Goal: Transaction & Acquisition: Book appointment/travel/reservation

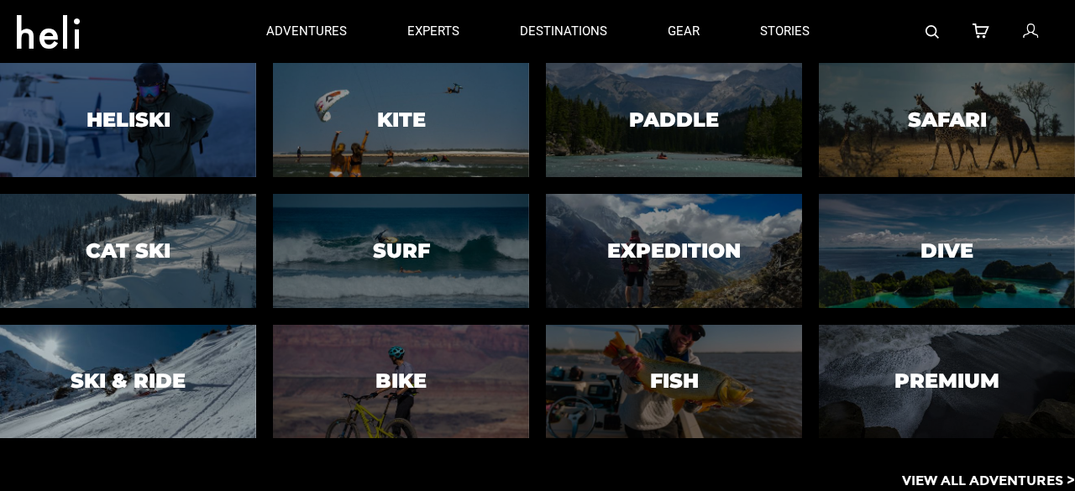
click at [159, 374] on h3 "Ski & Ride" at bounding box center [128, 381] width 115 height 22
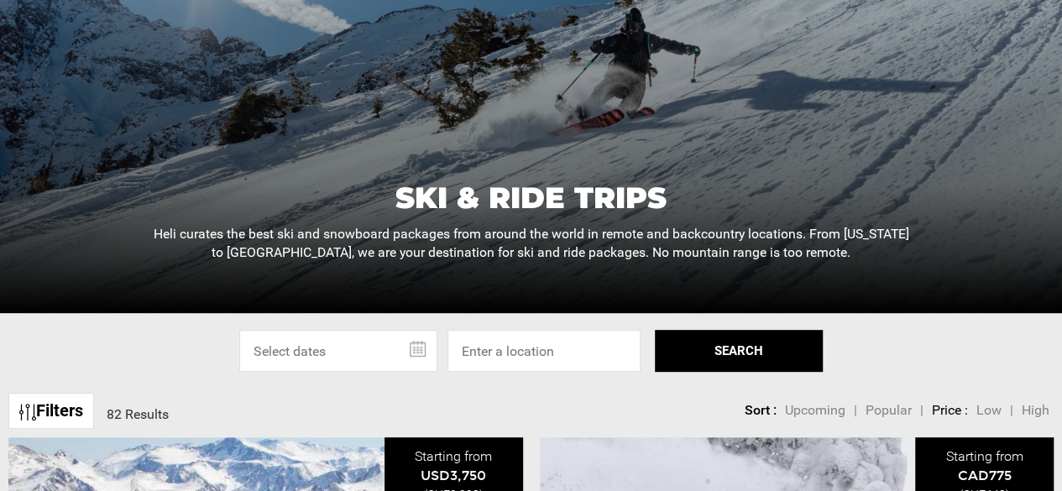
scroll to position [281, 0]
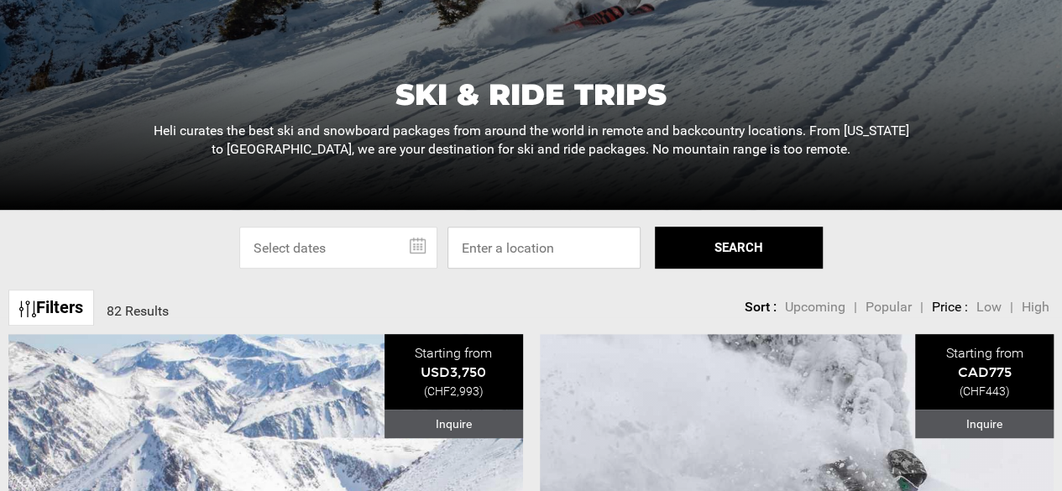
click at [557, 250] on input at bounding box center [544, 248] width 193 height 42
click at [517, 248] on input at bounding box center [544, 248] width 193 height 42
click at [64, 300] on link "Filters" at bounding box center [51, 308] width 86 height 36
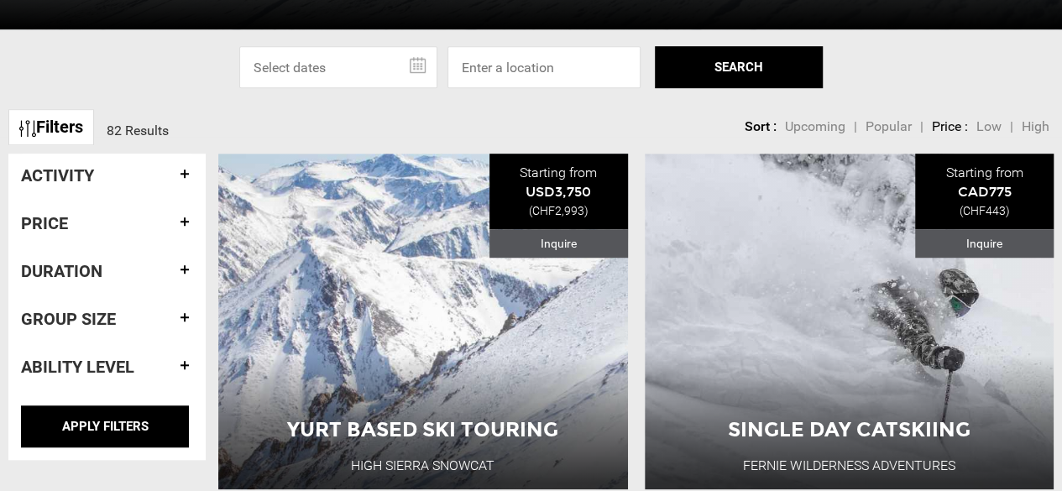
scroll to position [464, 0]
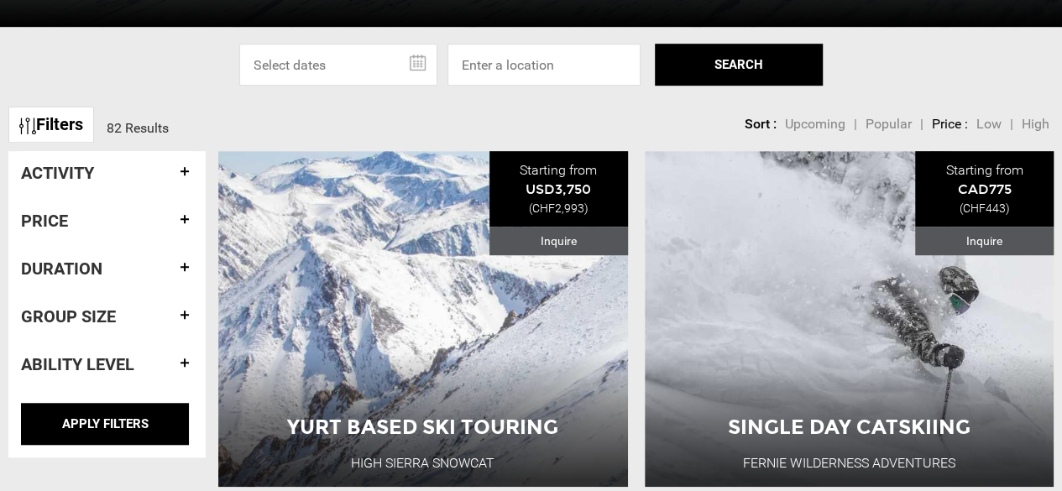
click at [178, 175] on h4 "Activity" at bounding box center [107, 173] width 172 height 18
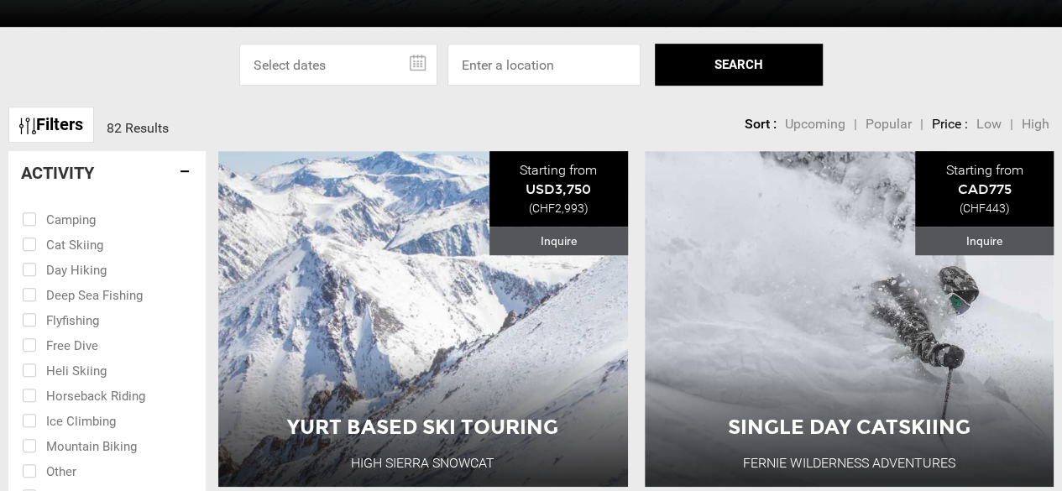
click at [178, 175] on h4 "Activity" at bounding box center [107, 173] width 172 height 18
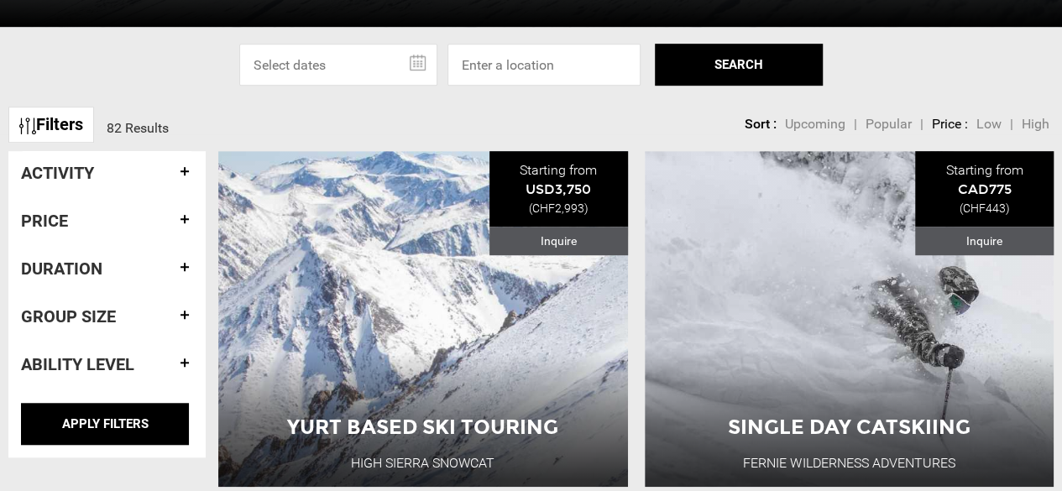
click at [185, 360] on h4 "Ability Level" at bounding box center [107, 364] width 172 height 18
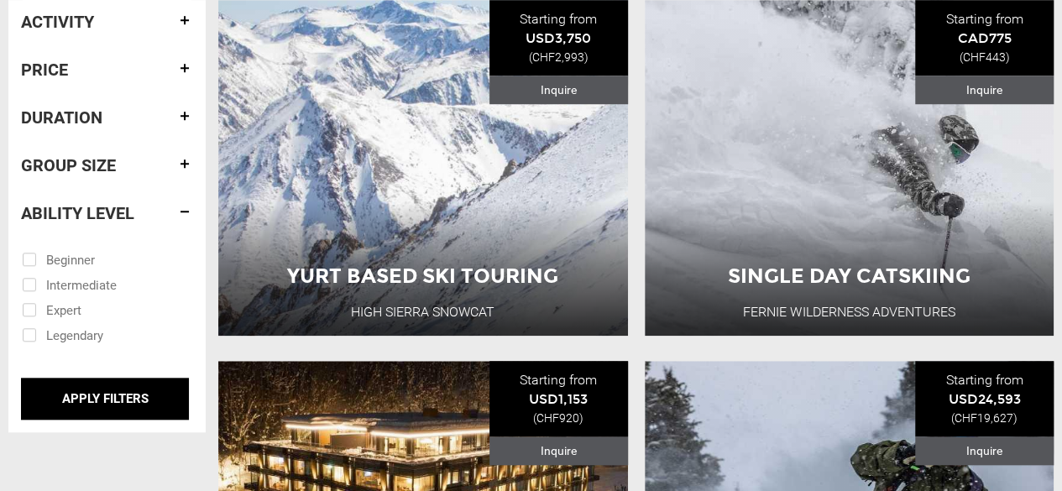
scroll to position [616, 0]
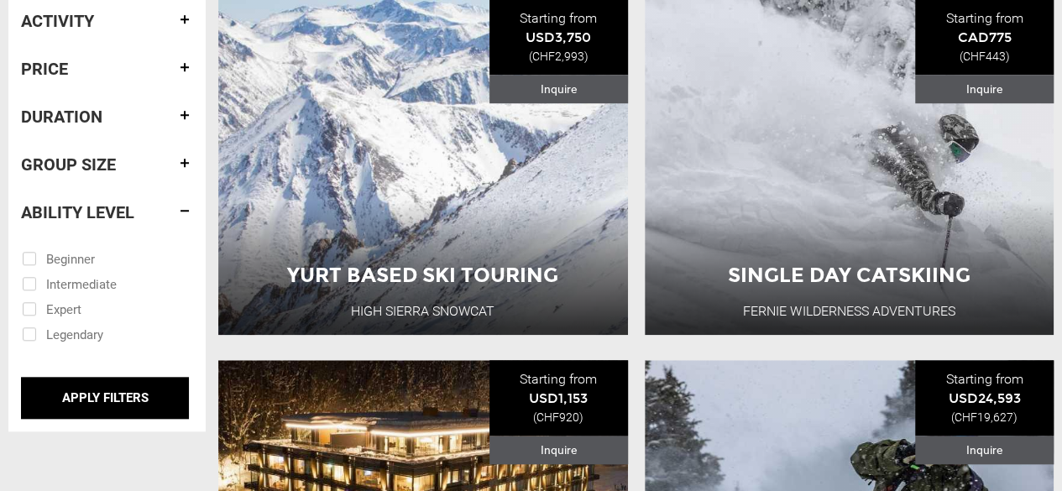
click at [72, 317] on input "checkbox" at bounding box center [95, 308] width 147 height 25
checkbox input "true"
click at [45, 333] on input "checkbox" at bounding box center [95, 333] width 147 height 25
checkbox input "true"
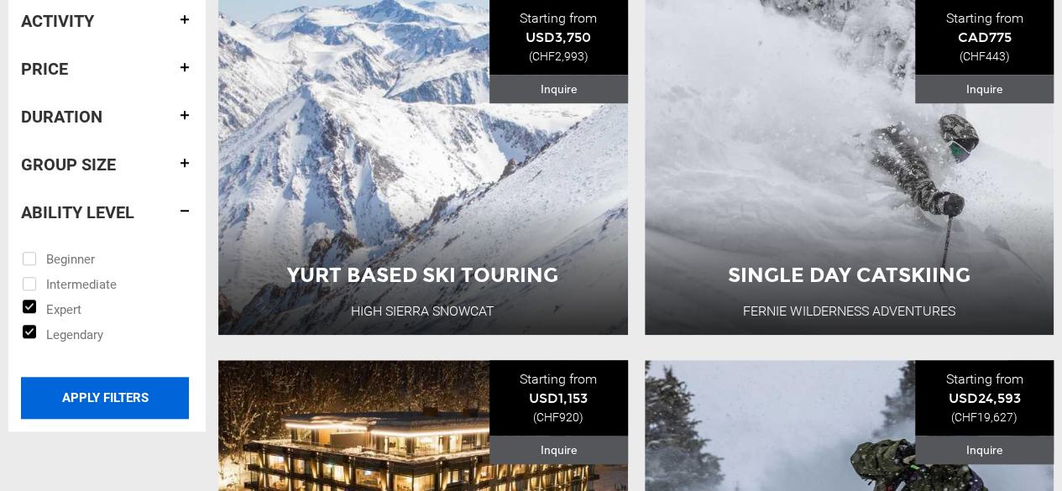
click at [138, 396] on input "APPLY FILTERS" at bounding box center [105, 398] width 168 height 42
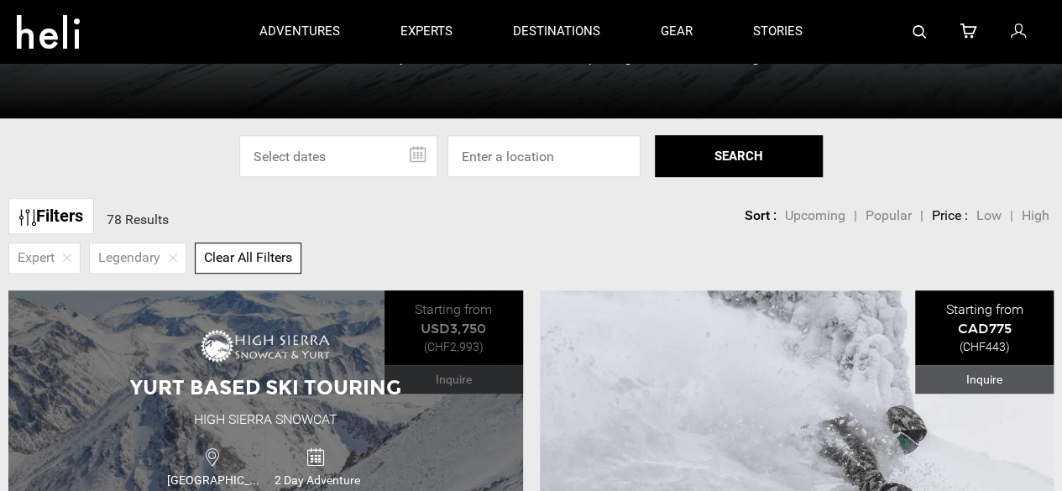
scroll to position [369, 0]
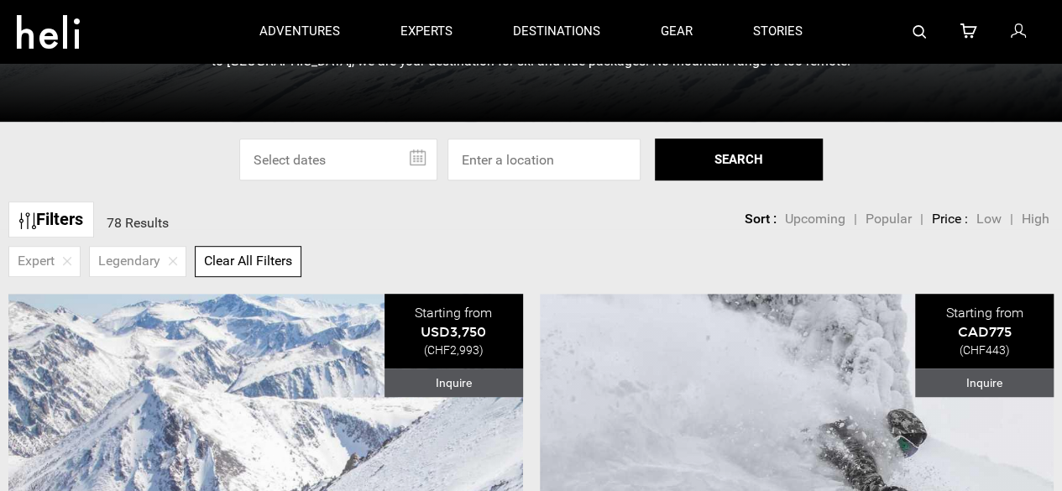
click at [64, 220] on link "Filters" at bounding box center [51, 220] width 86 height 36
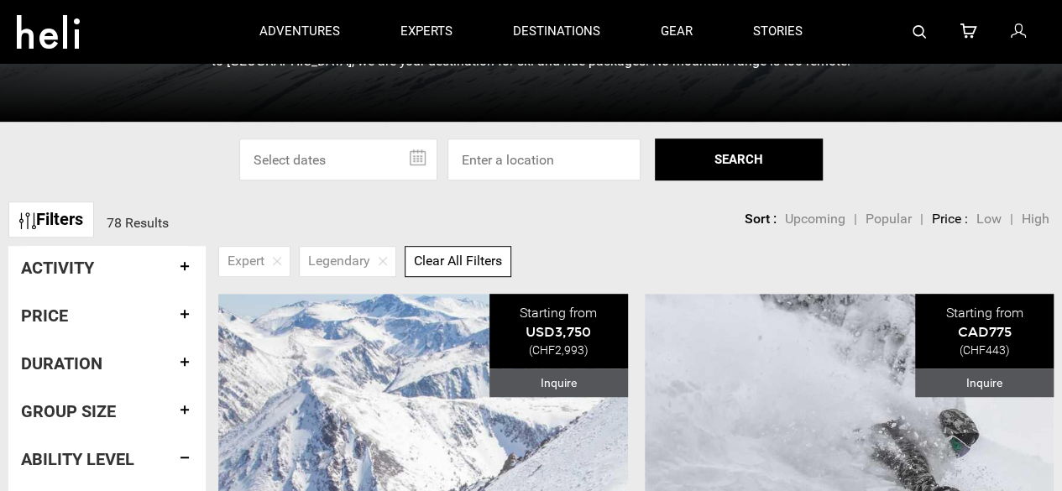
click at [181, 316] on h4 "Price" at bounding box center [107, 315] width 172 height 18
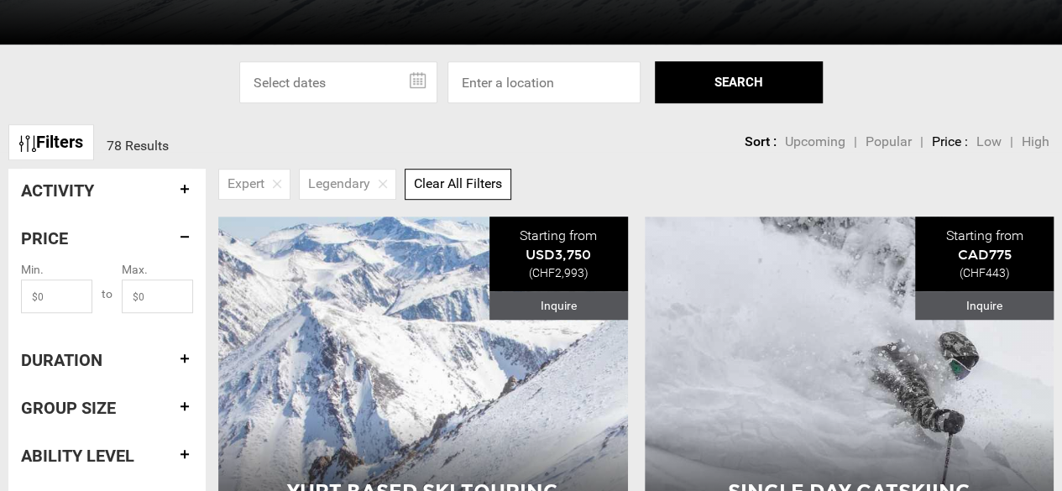
scroll to position [455, 0]
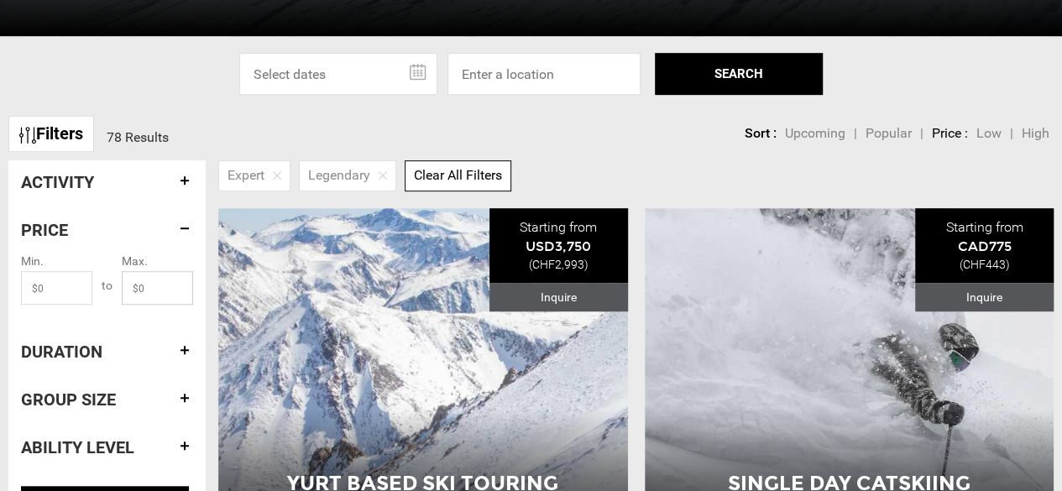
drag, startPoint x: 152, startPoint y: 288, endPoint x: 117, endPoint y: 282, distance: 35.7
click at [117, 282] on div "Min. to Max." at bounding box center [107, 289] width 172 height 74
type input "5000"
click at [249, 142] on div "Filters 78 Results sortby Sort Upcoming Popular Price: Low to High Price : High…" at bounding box center [531, 125] width 1062 height 36
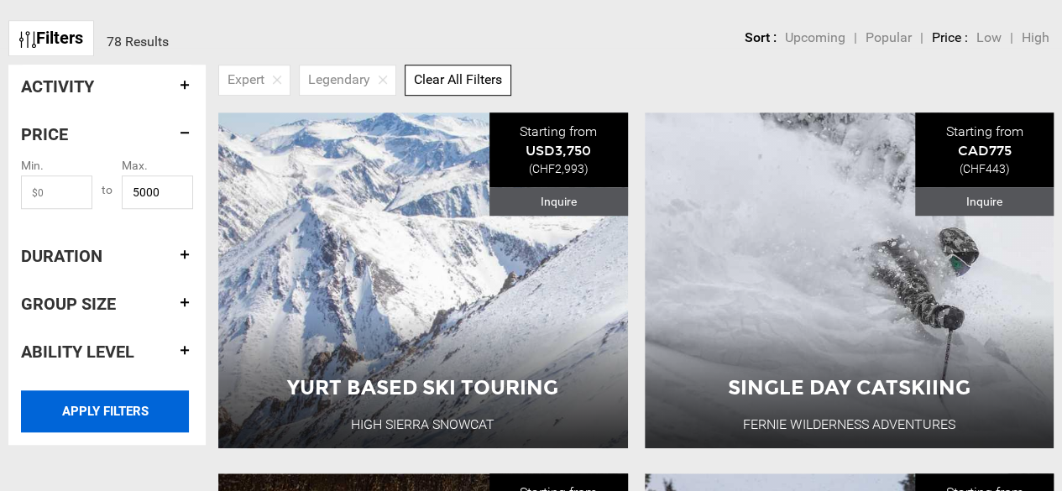
click at [137, 419] on input "APPLY FILTERS" at bounding box center [105, 411] width 168 height 42
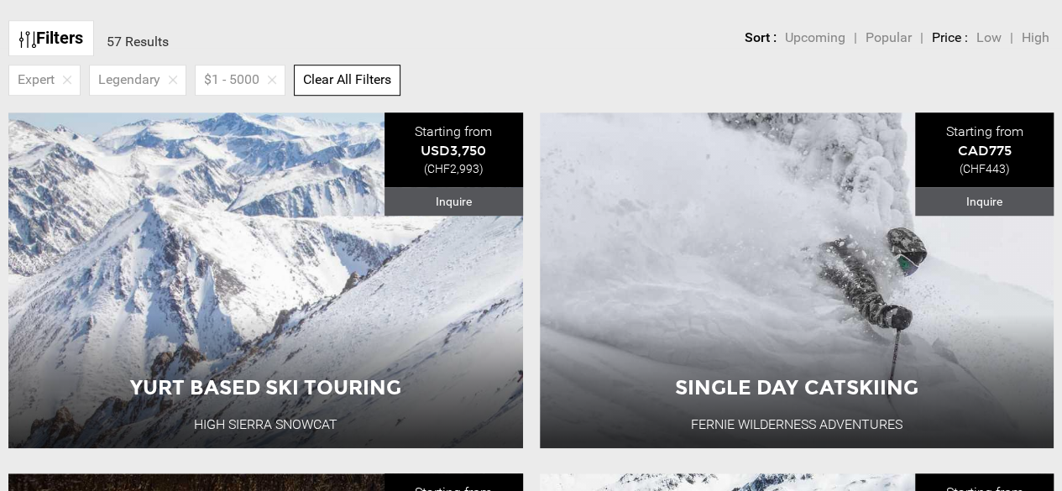
click at [66, 35] on link "Filters" at bounding box center [51, 38] width 86 height 36
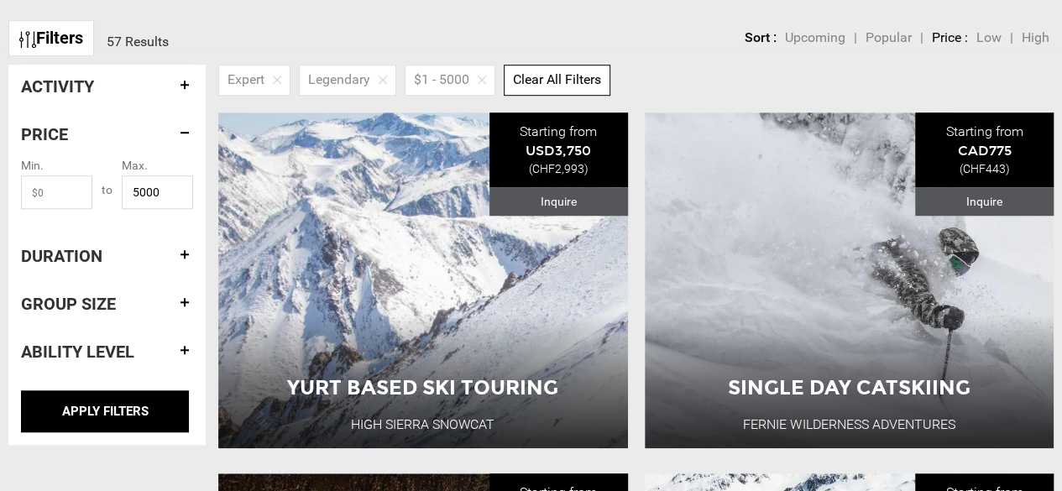
click at [181, 254] on h4 "Duration" at bounding box center [107, 256] width 172 height 18
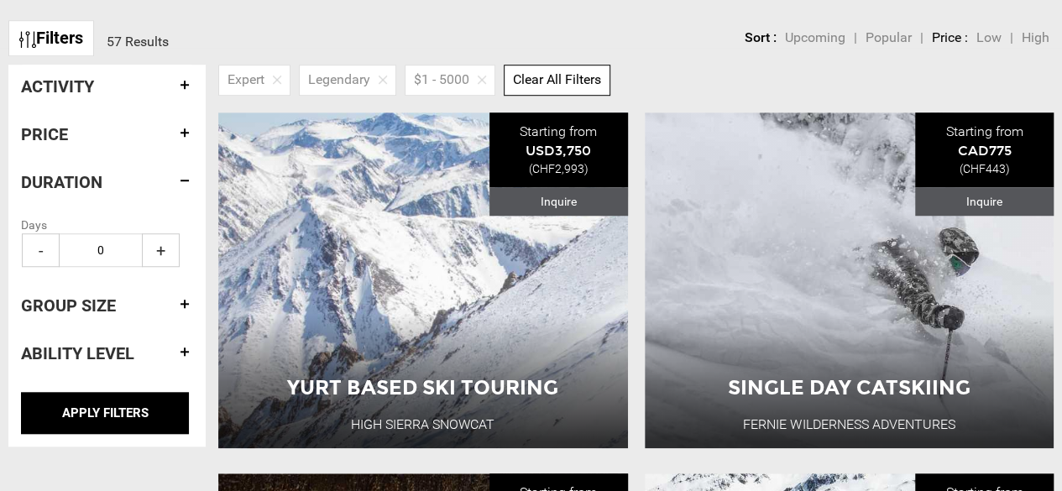
click at [164, 257] on span "+" at bounding box center [161, 250] width 38 height 34
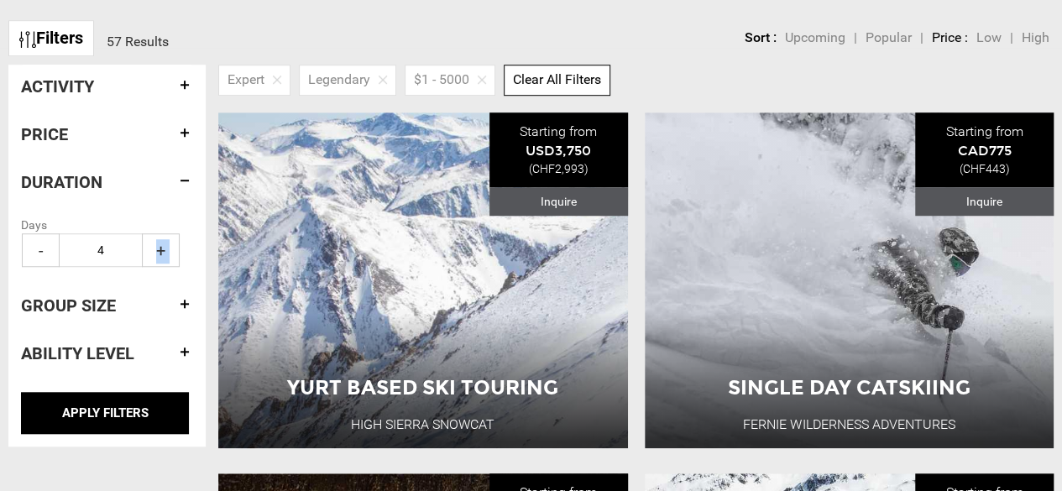
type input "5"
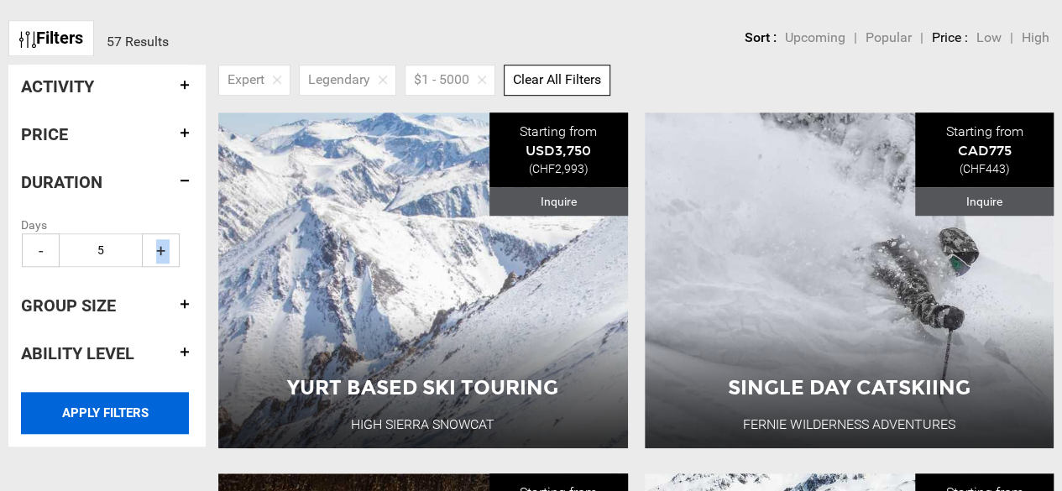
click at [155, 402] on input "APPLY FILTERS" at bounding box center [105, 413] width 168 height 42
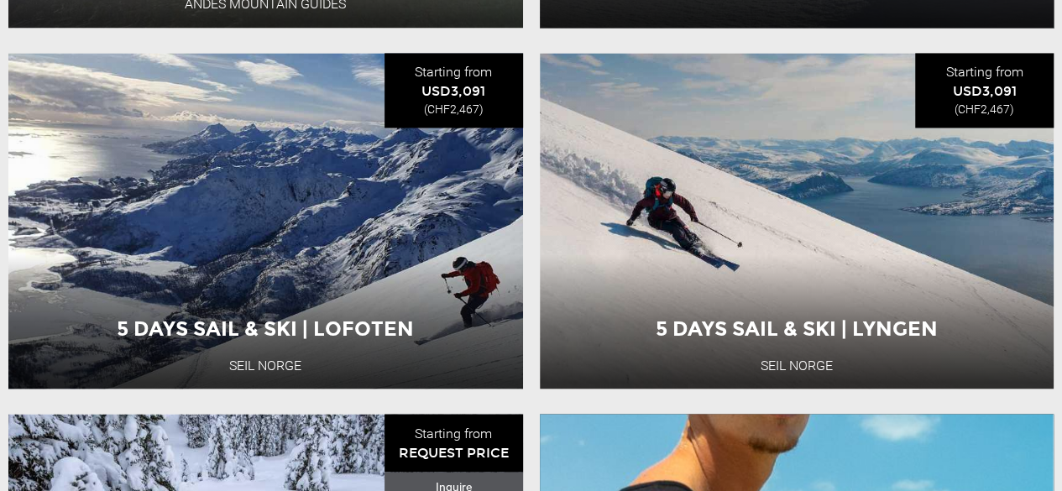
scroll to position [1335, 0]
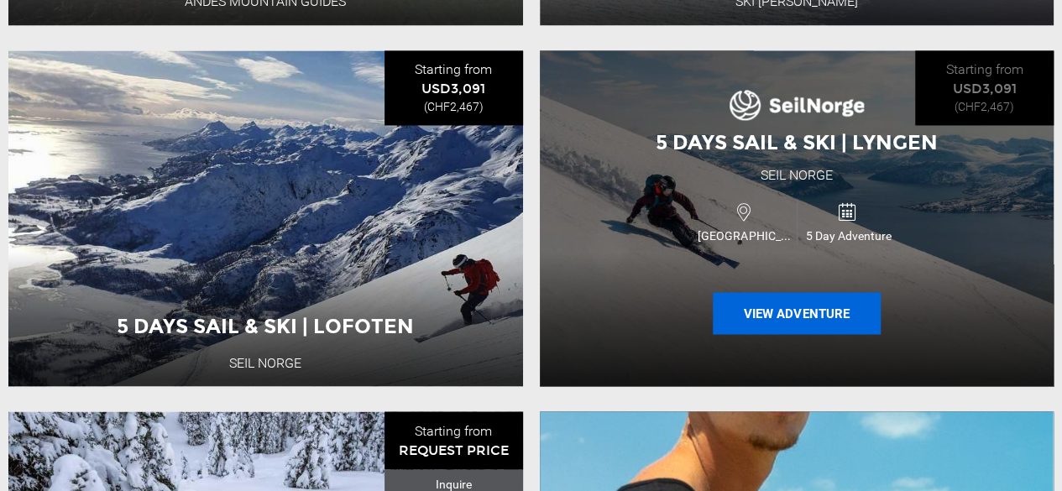
click at [794, 304] on button "View Adventure" at bounding box center [797, 313] width 168 height 42
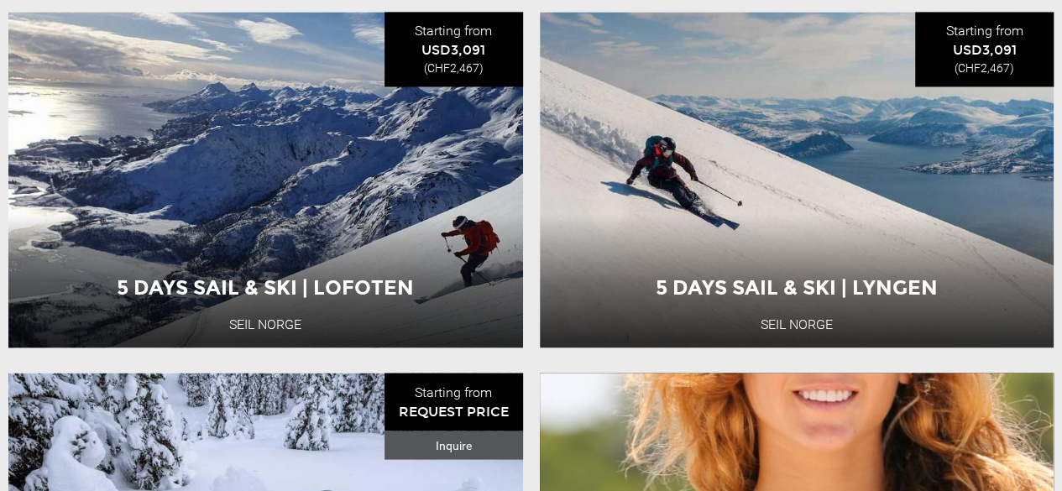
scroll to position [1372, 0]
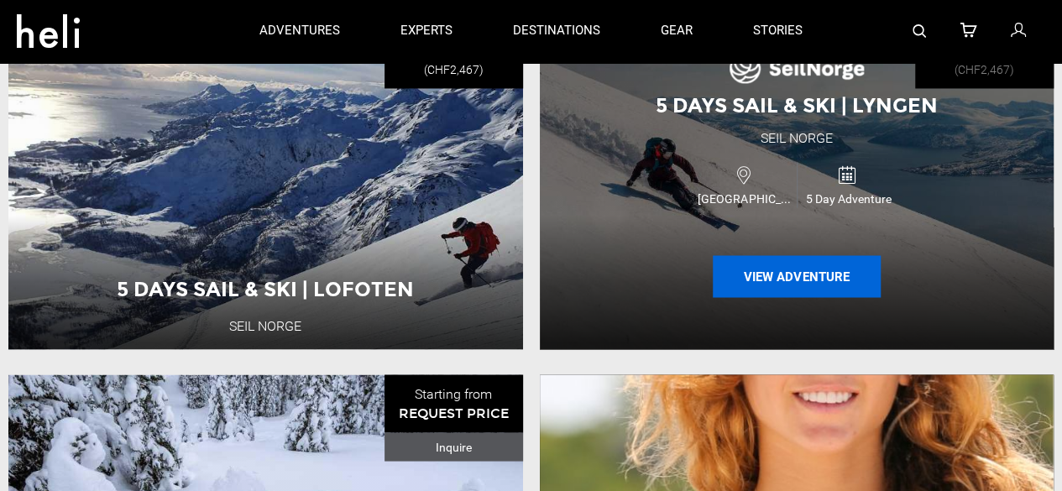
click at [830, 271] on button "View Adventure" at bounding box center [797, 276] width 168 height 42
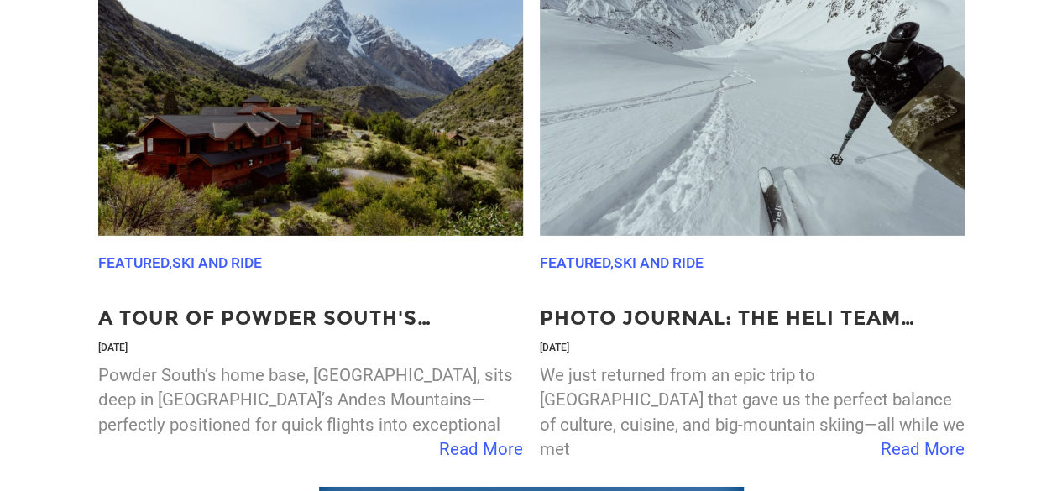
scroll to position [2580, 0]
